Goal: Navigation & Orientation: Find specific page/section

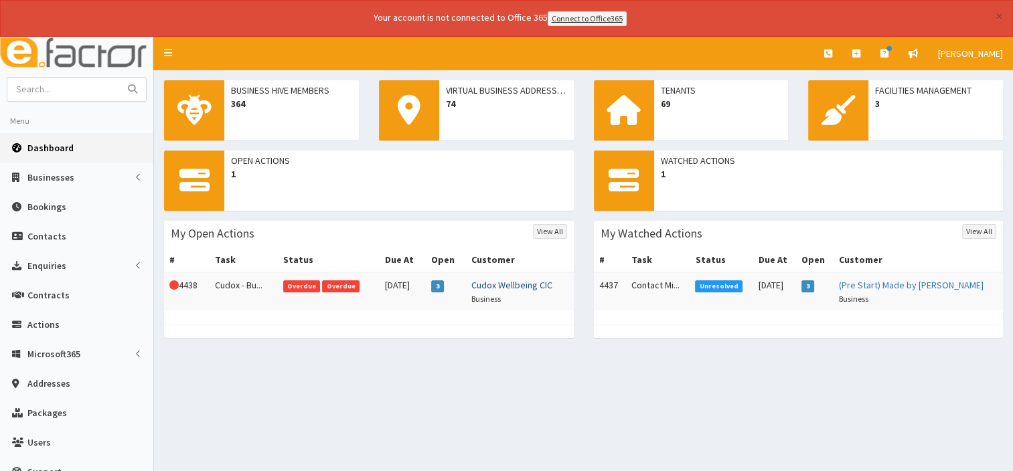
click at [522, 285] on link "Cudox Wellbeing CIC" at bounding box center [511, 285] width 81 height 12
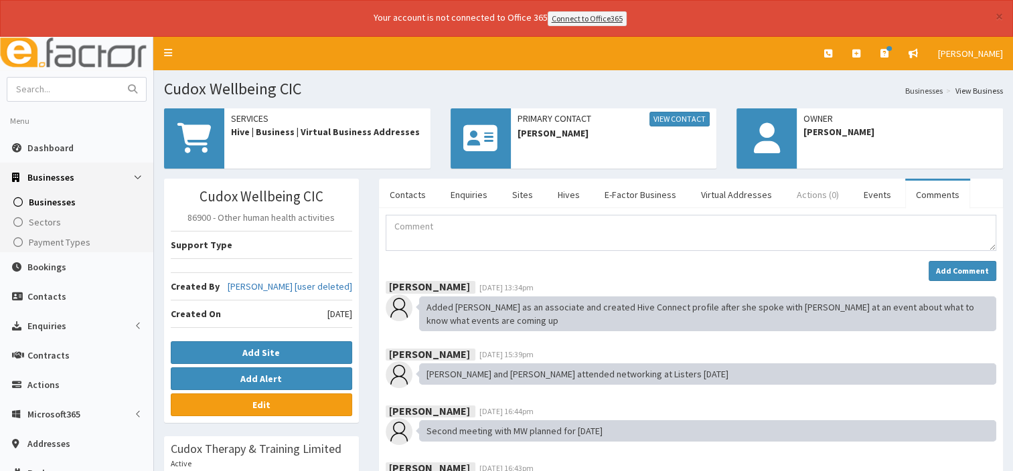
click at [809, 192] on link "Actions (0)" at bounding box center [818, 195] width 64 height 28
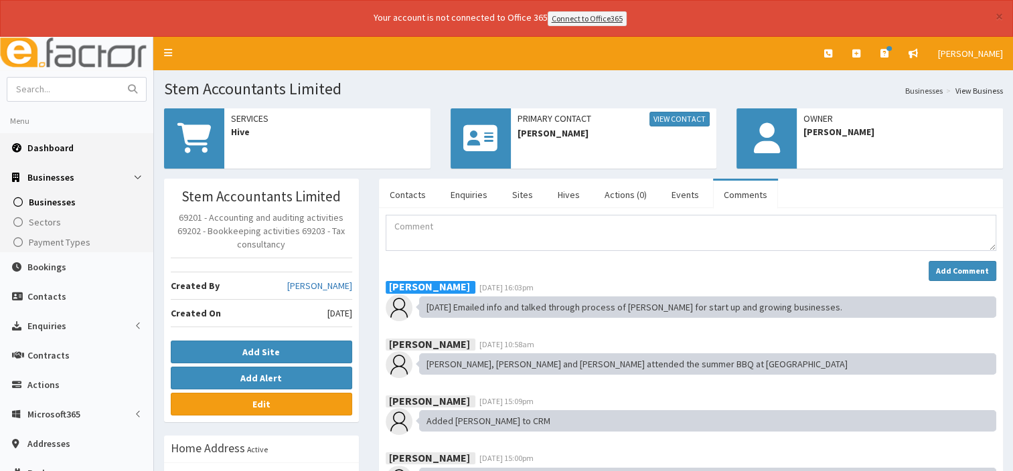
click at [51, 145] on span "Dashboard" at bounding box center [50, 148] width 46 height 12
